Goal: Find specific page/section: Find specific page/section

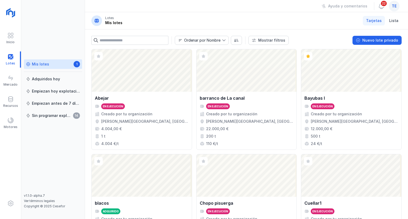
click at [397, 5] on div "te" at bounding box center [394, 6] width 11 height 11
drag, startPoint x: 395, startPoint y: 8, endPoint x: 392, endPoint y: 9, distance: 3.4
click at [395, 8] on span "te" at bounding box center [393, 5] width 5 height 5
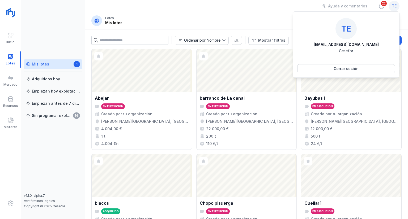
drag, startPoint x: 258, startPoint y: 12, endPoint x: 258, endPoint y: 6, distance: 5.8
click at [258, 9] on div "Ayuda y comentarios 22 te" at bounding box center [246, 6] width 323 height 12
